Goal: Transaction & Acquisition: Purchase product/service

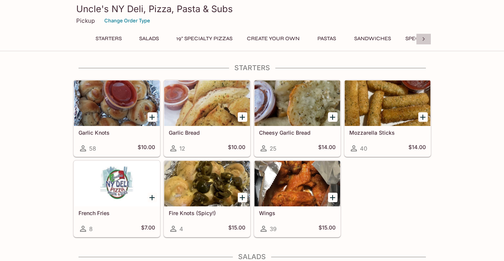
click at [424, 39] on icon at bounding box center [424, 39] width 2 height 4
click at [122, 39] on button "Pastas" at bounding box center [130, 38] width 34 height 11
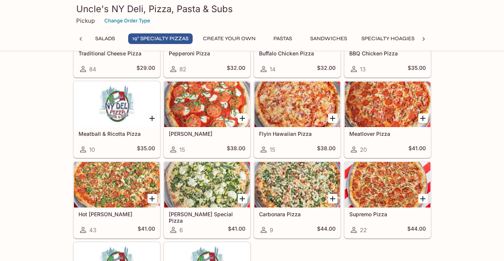
scroll to position [378, 0]
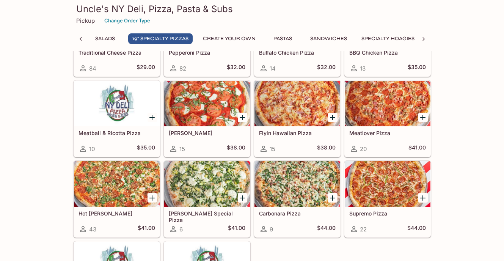
click at [252, 179] on div "Carbonara Pizza 9 $44.00" at bounding box center [296, 198] width 90 height 80
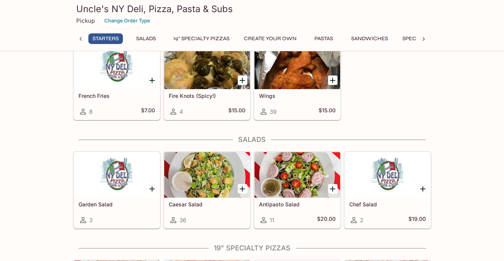
scroll to position [112, 0]
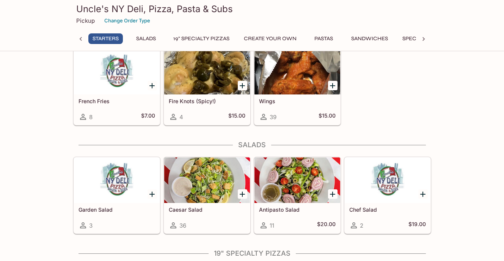
click at [283, 110] on div "Wings 39 $15.00" at bounding box center [298, 110] width 86 height 30
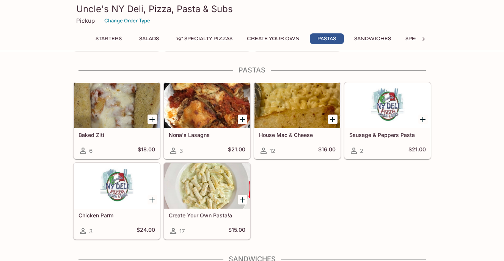
scroll to position [756, 0]
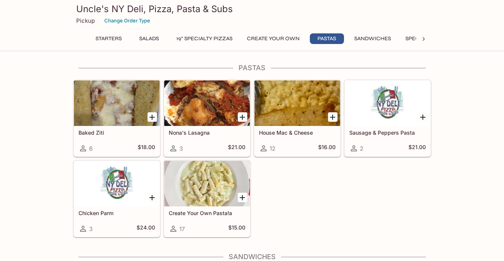
click at [390, 116] on div at bounding box center [388, 103] width 86 height 46
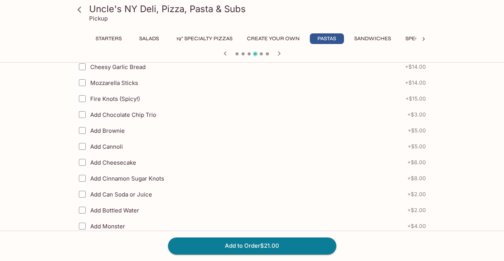
scroll to position [391, 0]
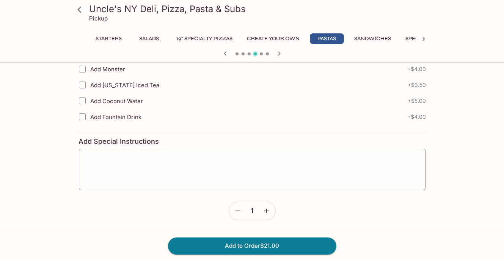
click at [77, 7] on icon at bounding box center [79, 9] width 13 height 13
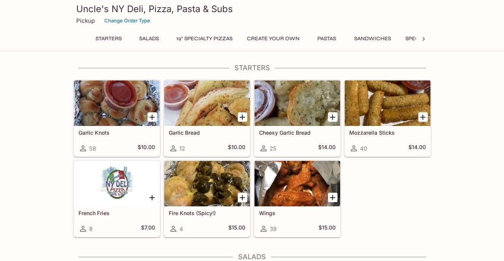
click at [204, 40] on button "19" Specialty Pizzas" at bounding box center [204, 38] width 65 height 11
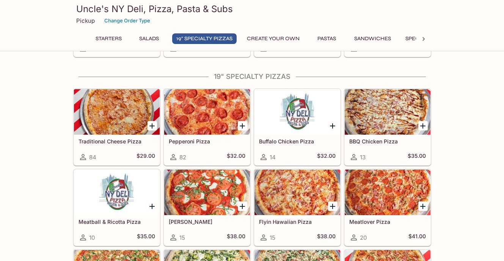
scroll to position [297, 0]
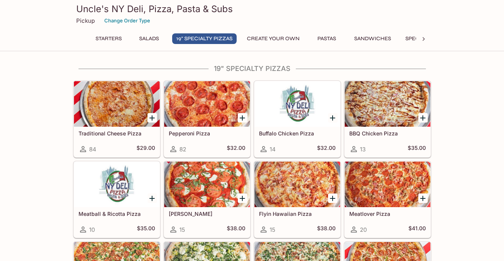
click at [244, 117] on icon "Add Pepperoni Pizza" at bounding box center [242, 117] width 5 height 5
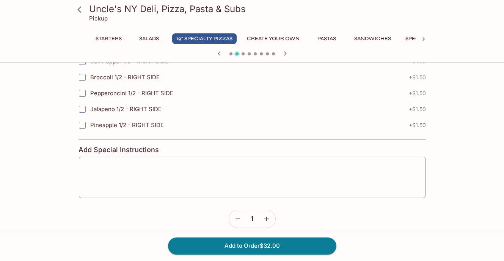
scroll to position [1166, 0]
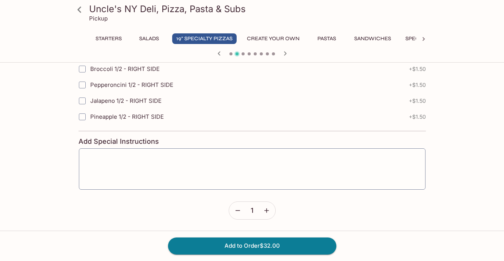
drag, startPoint x: 271, startPoint y: 249, endPoint x: 315, endPoint y: 199, distance: 67.0
click at [266, 208] on icon "button" at bounding box center [267, 211] width 8 height 8
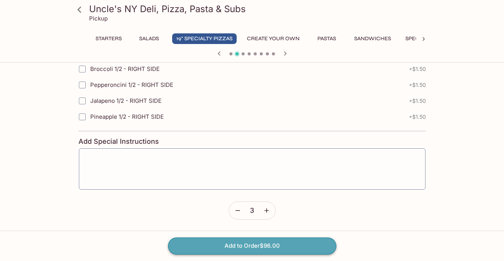
click at [263, 244] on button "Add to Order $96.00" at bounding box center [252, 246] width 169 height 17
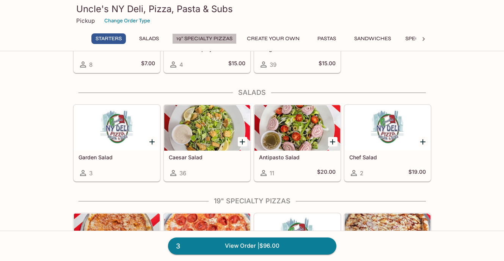
click at [210, 39] on button "19" Specialty Pizzas" at bounding box center [204, 38] width 65 height 11
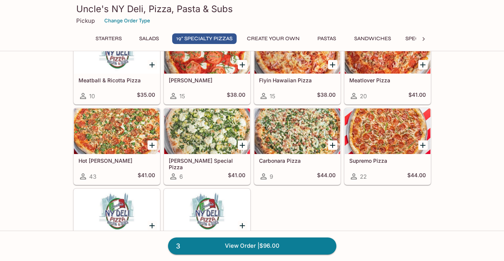
scroll to position [432, 0]
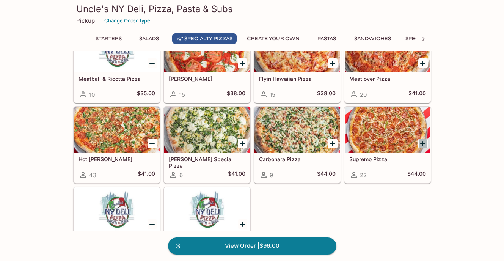
click at [422, 143] on icon "Add Supremo Pizza" at bounding box center [423, 143] width 5 height 5
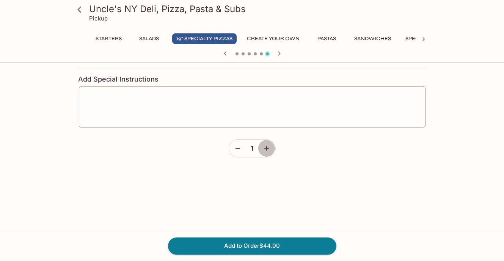
click at [273, 151] on button "button" at bounding box center [266, 148] width 17 height 17
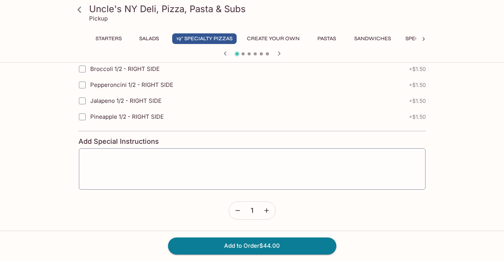
click at [238, 214] on icon "button" at bounding box center [238, 211] width 8 height 8
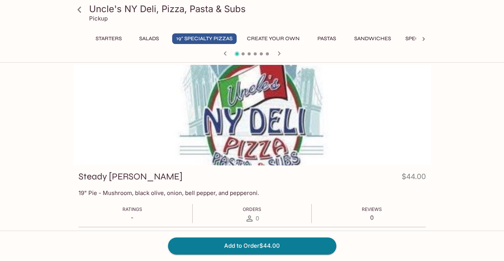
scroll to position [0, 0]
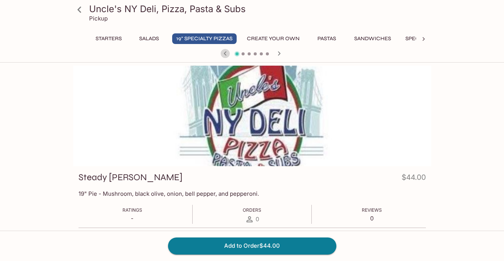
click at [225, 50] on icon "button" at bounding box center [225, 53] width 9 height 9
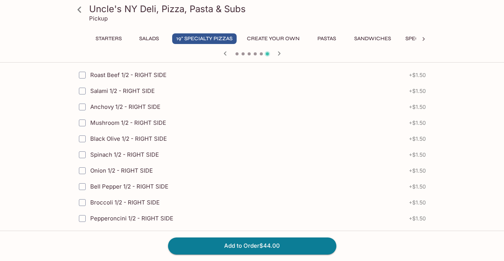
scroll to position [1229, 0]
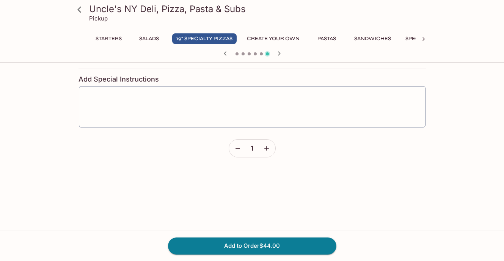
click at [268, 145] on icon "button" at bounding box center [267, 149] width 8 height 8
click at [246, 248] on button "Add to Order $88.00" at bounding box center [252, 246] width 169 height 17
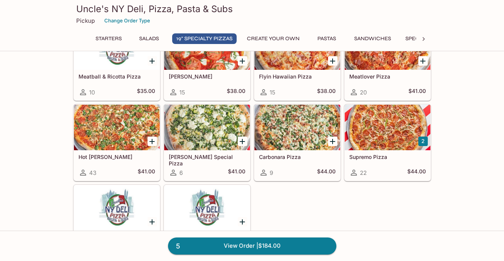
scroll to position [430, 0]
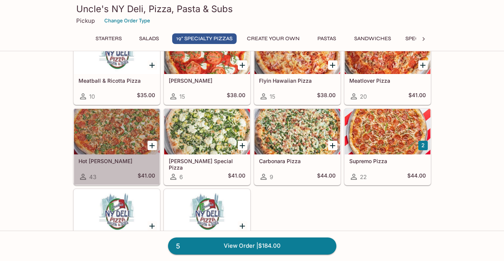
click at [131, 143] on div at bounding box center [117, 132] width 86 height 46
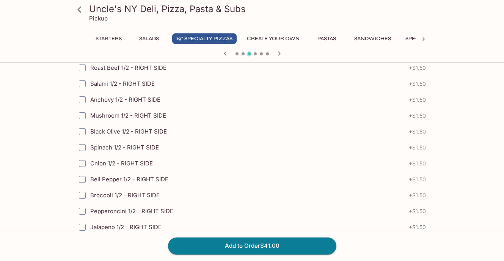
scroll to position [1166, 0]
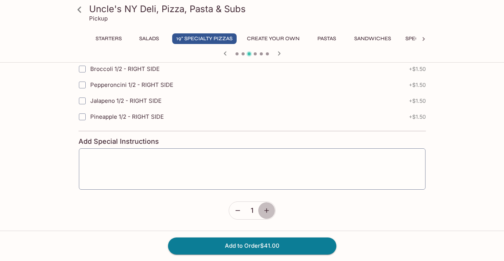
click at [273, 209] on button "button" at bounding box center [266, 210] width 17 height 17
click at [238, 210] on icon "button" at bounding box center [238, 211] width 8 height 8
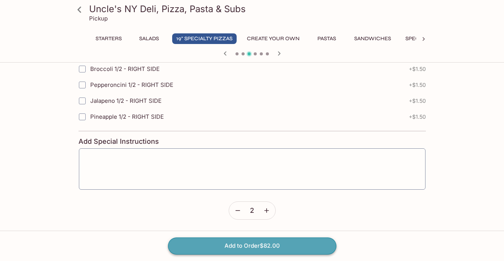
click at [238, 250] on button "Add to Order $82.00" at bounding box center [252, 246] width 169 height 17
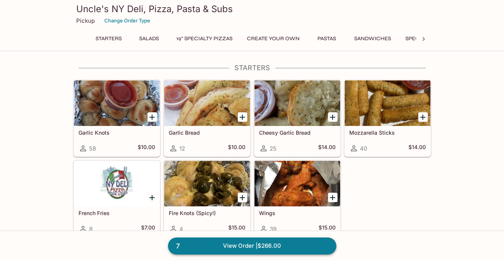
click at [237, 245] on link "7 View Order | $266.00" at bounding box center [252, 246] width 169 height 17
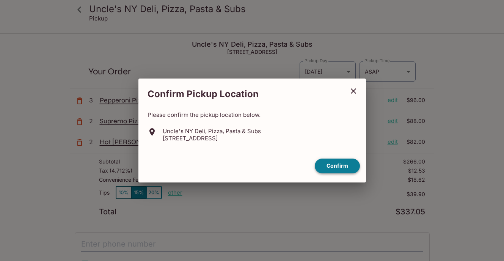
click at [346, 164] on button "Confirm" at bounding box center [337, 166] width 45 height 15
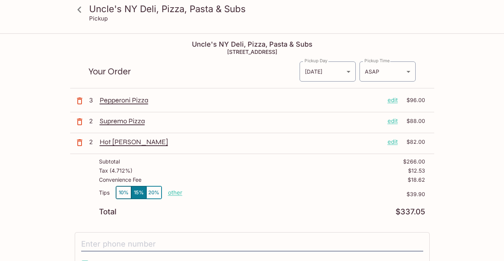
click at [394, 104] on div "Pepperoni Pizza edit $96.00" at bounding box center [263, 101] width 326 height 11
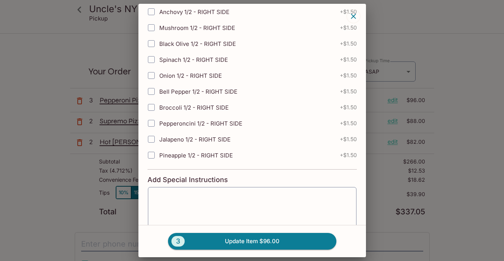
scroll to position [1029, 0]
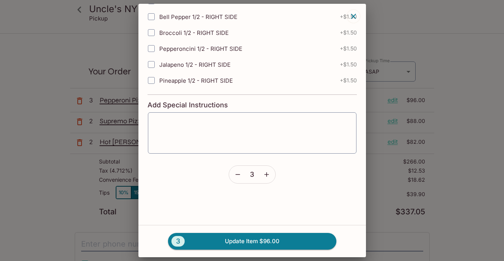
click at [237, 171] on icon "button" at bounding box center [238, 175] width 8 height 8
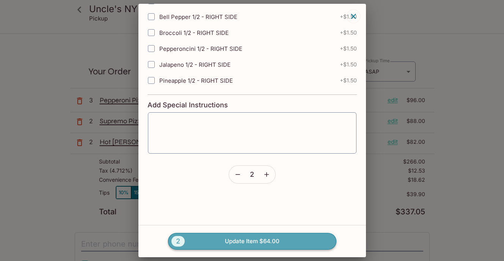
click at [244, 242] on button "2 Update Item $64.00" at bounding box center [252, 241] width 169 height 17
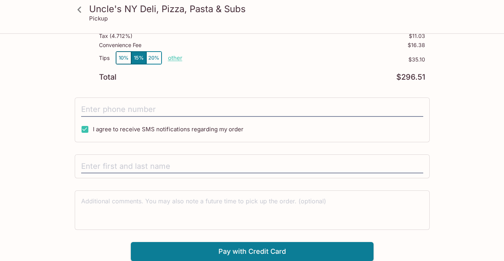
scroll to position [0, 0]
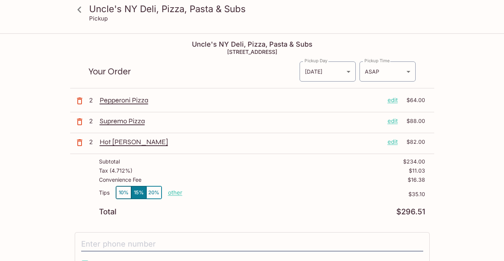
click at [85, 4] on icon at bounding box center [79, 9] width 13 height 13
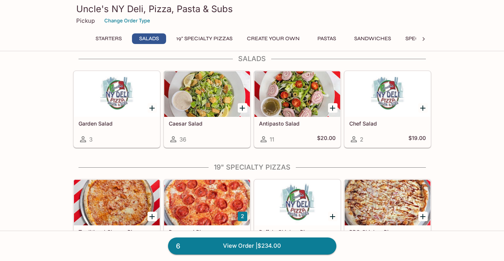
scroll to position [193, 0]
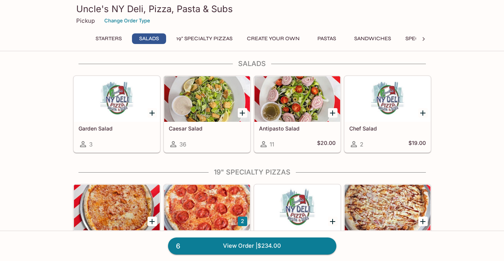
click at [133, 98] on div at bounding box center [117, 99] width 86 height 46
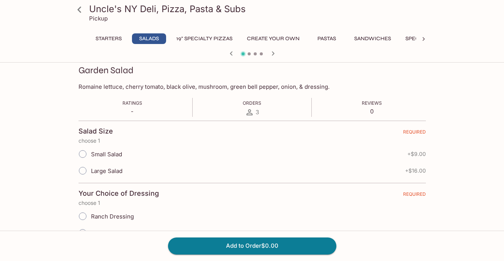
scroll to position [133, 0]
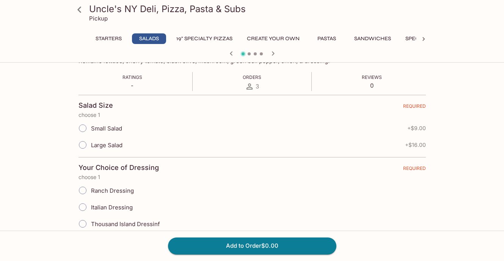
click at [96, 145] on span "Large Salad" at bounding box center [107, 145] width 32 height 7
click at [91, 145] on input "Large Salad" at bounding box center [83, 145] width 16 height 16
radio input "true"
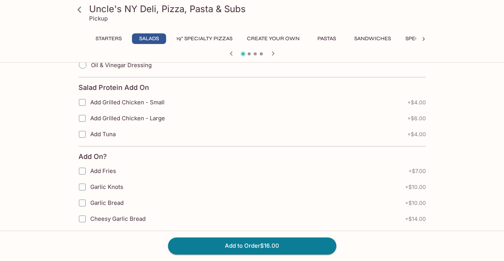
scroll to position [309, 0]
